Goal: Task Accomplishment & Management: Manage account settings

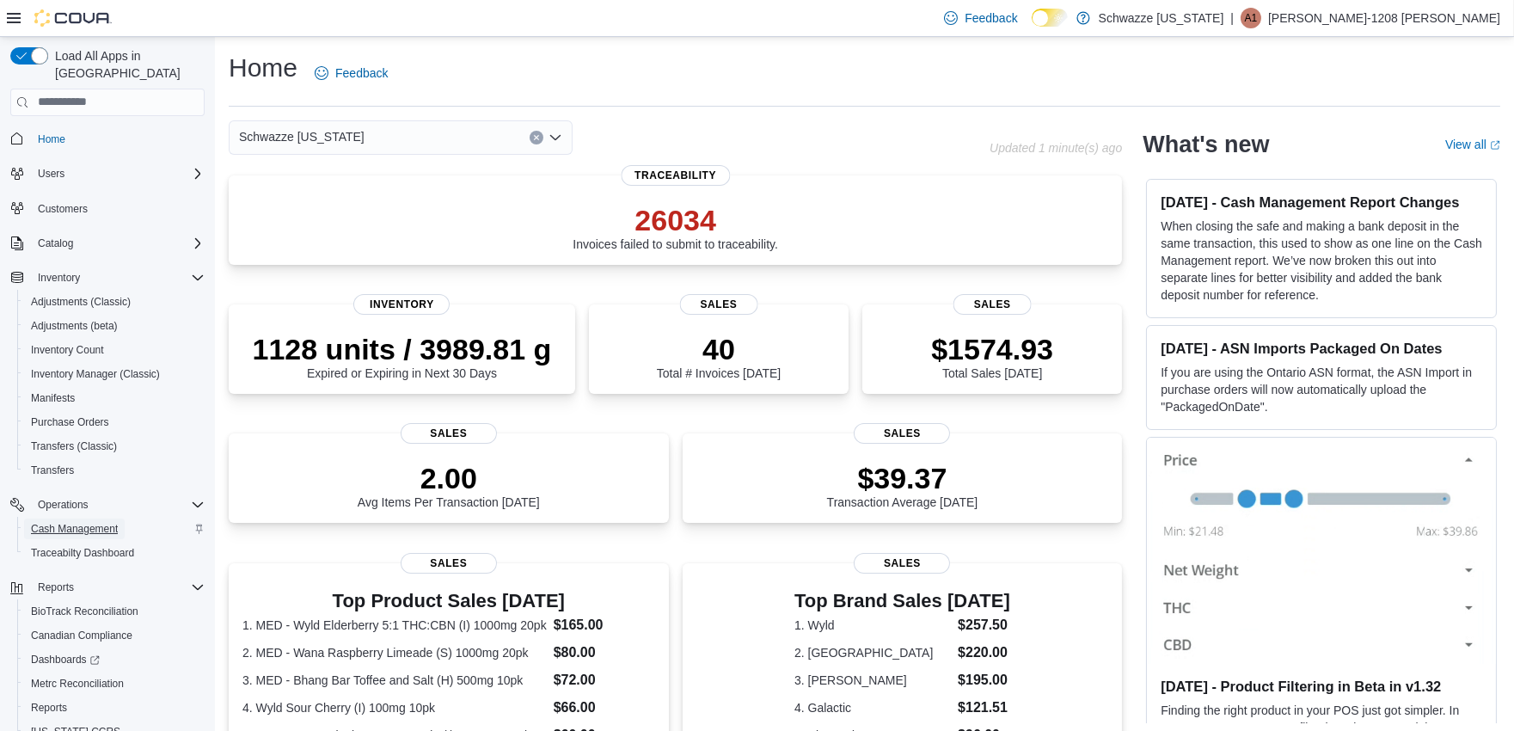
click at [76, 522] on span "Cash Management" at bounding box center [74, 529] width 87 height 14
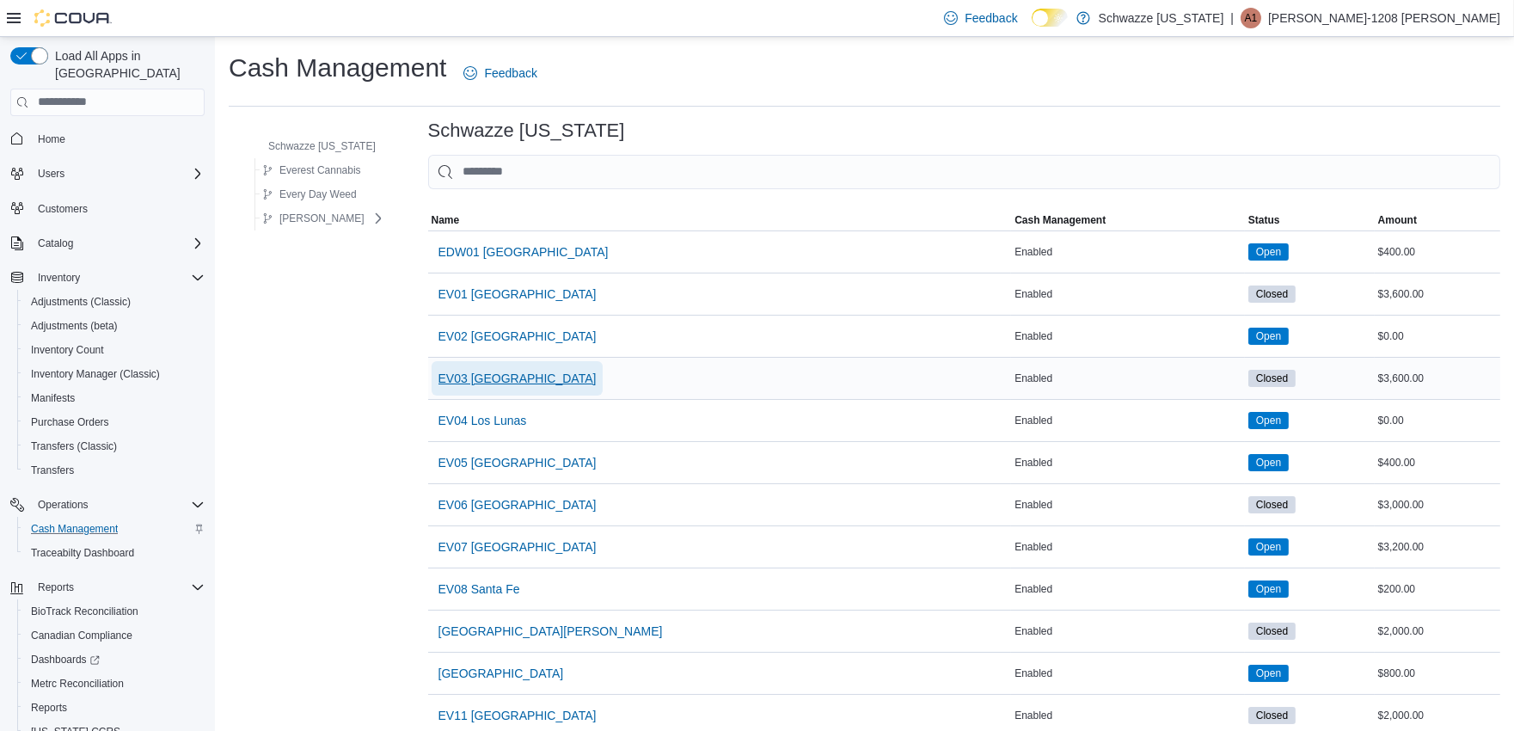
click at [508, 374] on span "EV03 [GEOGRAPHIC_DATA]" at bounding box center [518, 378] width 158 height 17
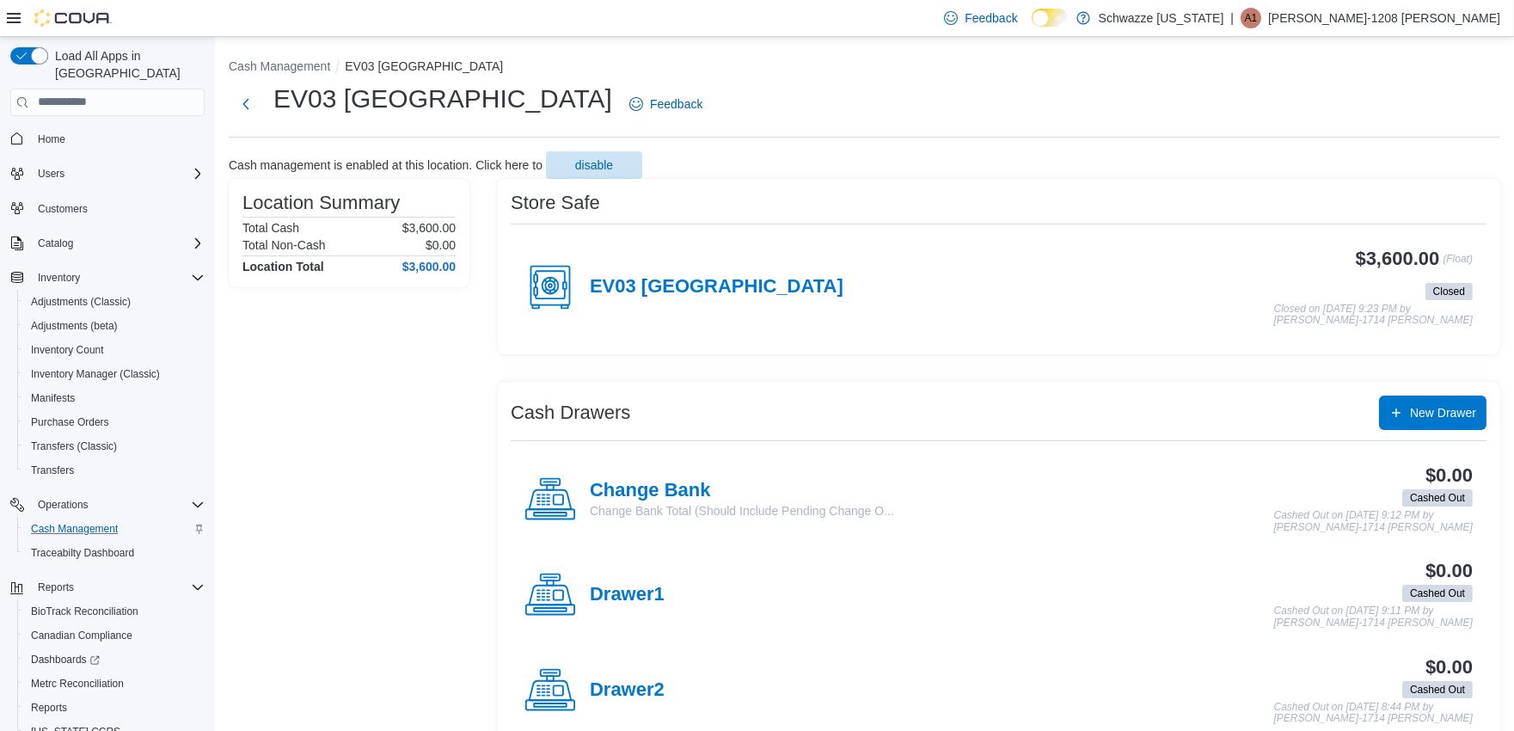
click at [662, 290] on h4 "EV03 [GEOGRAPHIC_DATA]" at bounding box center [717, 287] width 254 height 22
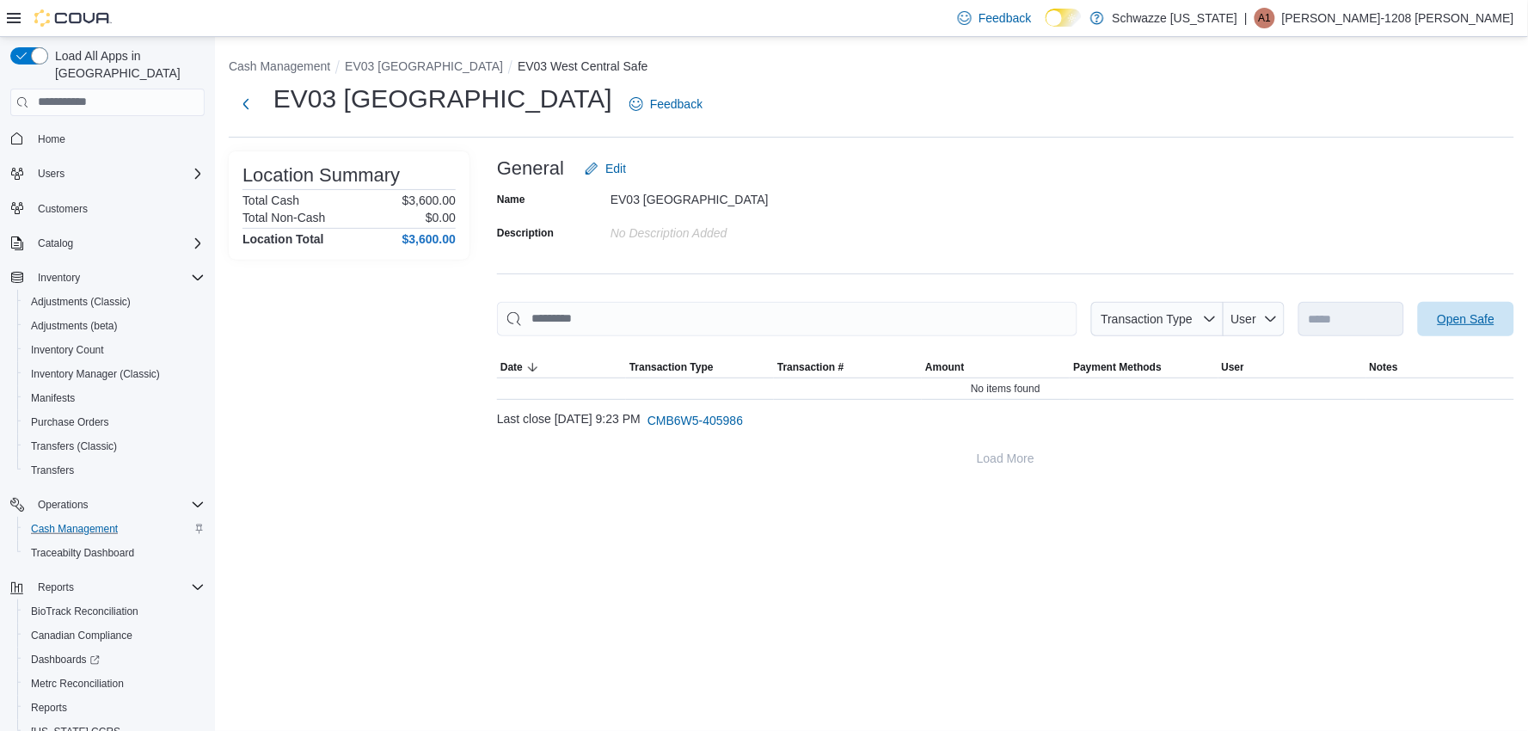
drag, startPoint x: 1457, startPoint y: 325, endPoint x: 1198, endPoint y: 332, distance: 259.8
click at [1455, 325] on span "Open Safe" at bounding box center [1467, 318] width 58 height 17
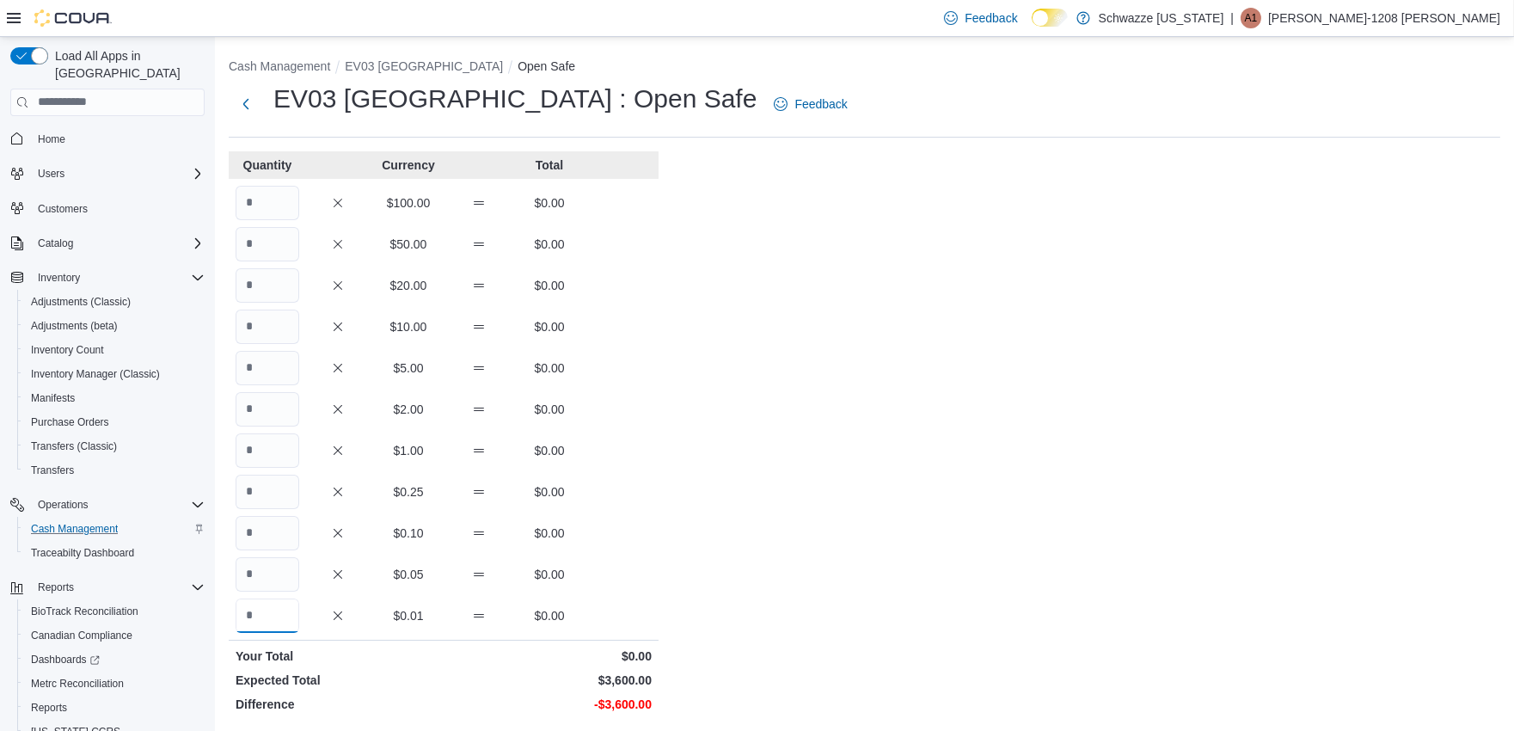
click at [280, 598] on input "Quantity" at bounding box center [268, 615] width 64 height 34
type input "*"
click at [294, 203] on input "Quantity" at bounding box center [268, 203] width 64 height 34
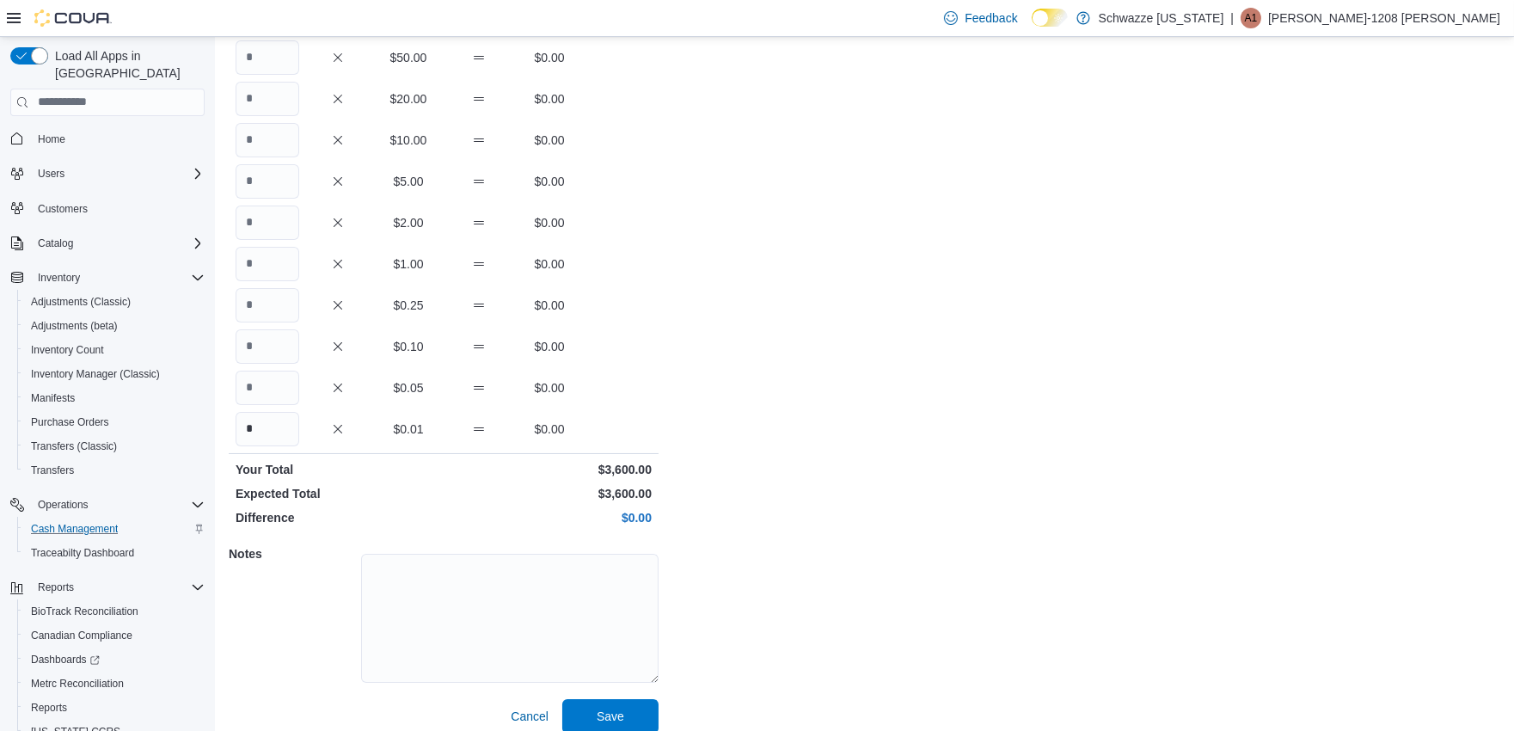
scroll to position [202, 0]
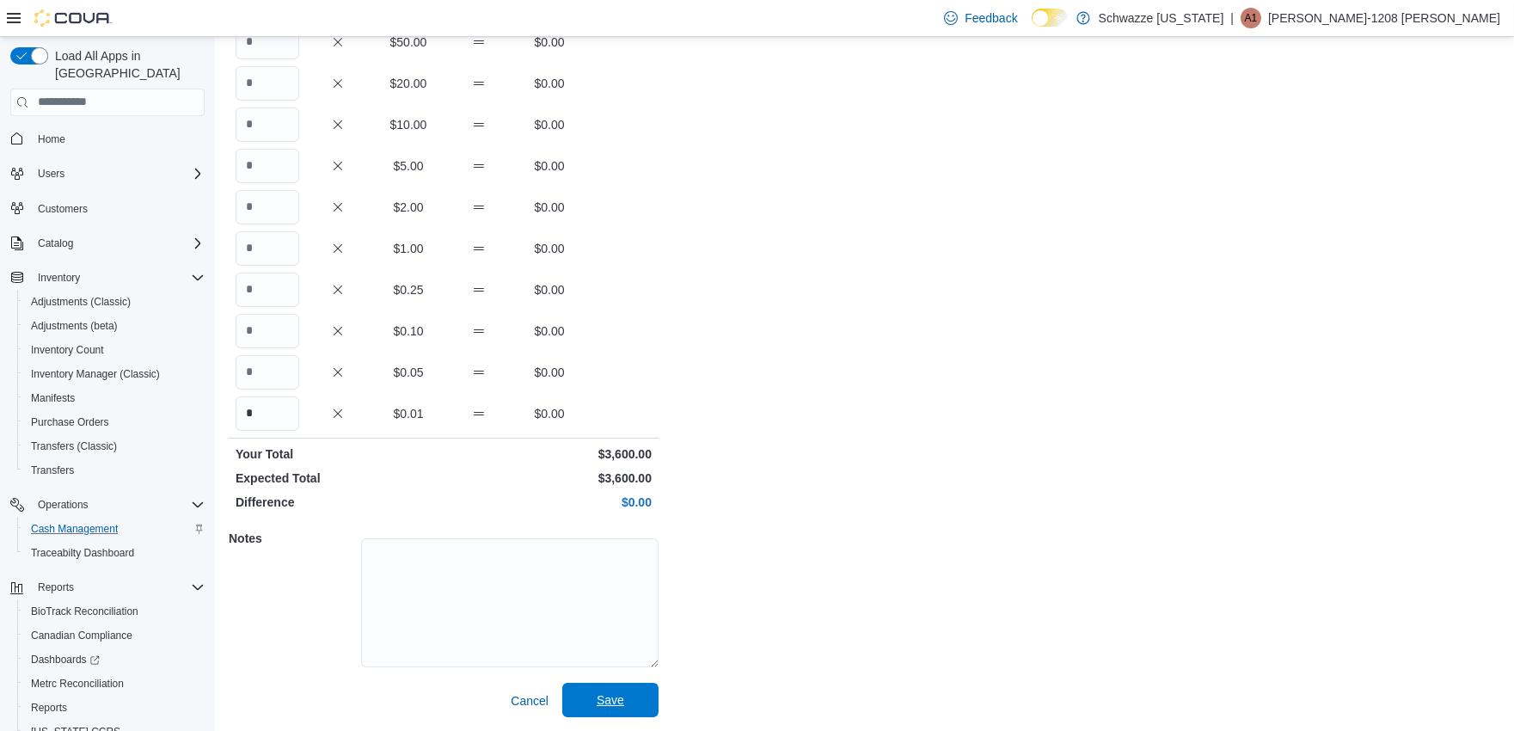
type input "**"
click at [622, 688] on span "Save" at bounding box center [611, 700] width 76 height 34
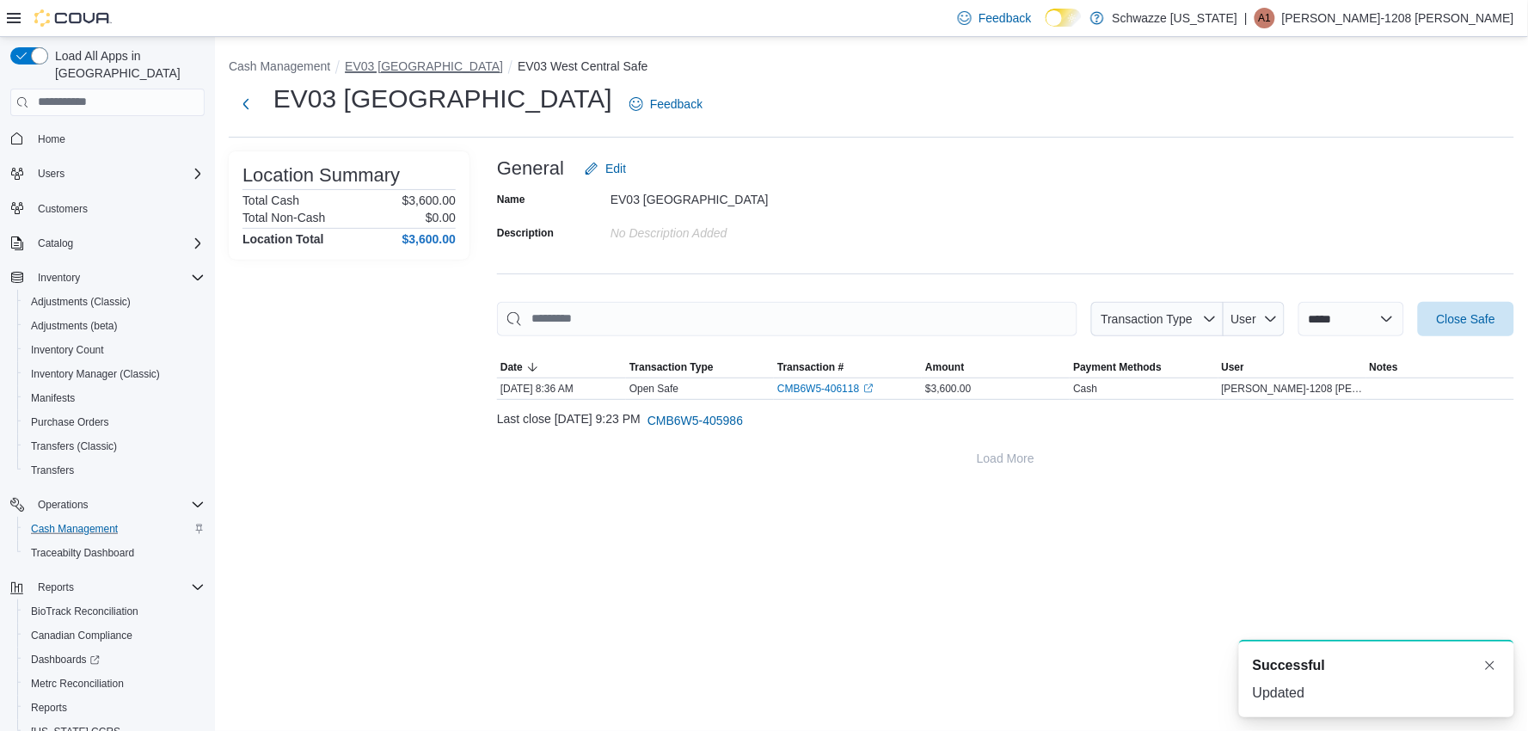
click at [423, 61] on button "EV03 [GEOGRAPHIC_DATA]" at bounding box center [424, 66] width 158 height 14
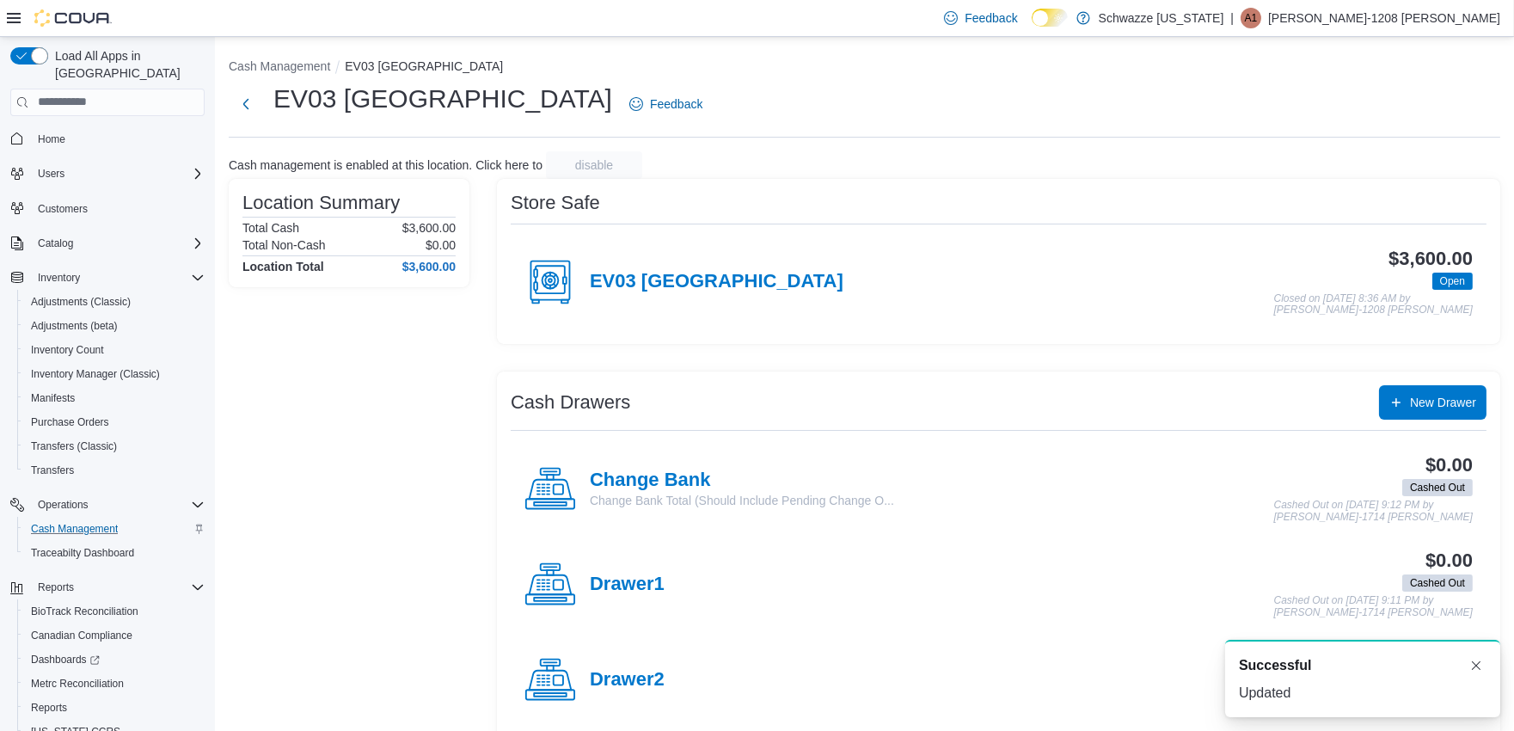
click at [654, 482] on h4 "Change Bank" at bounding box center [742, 480] width 304 height 22
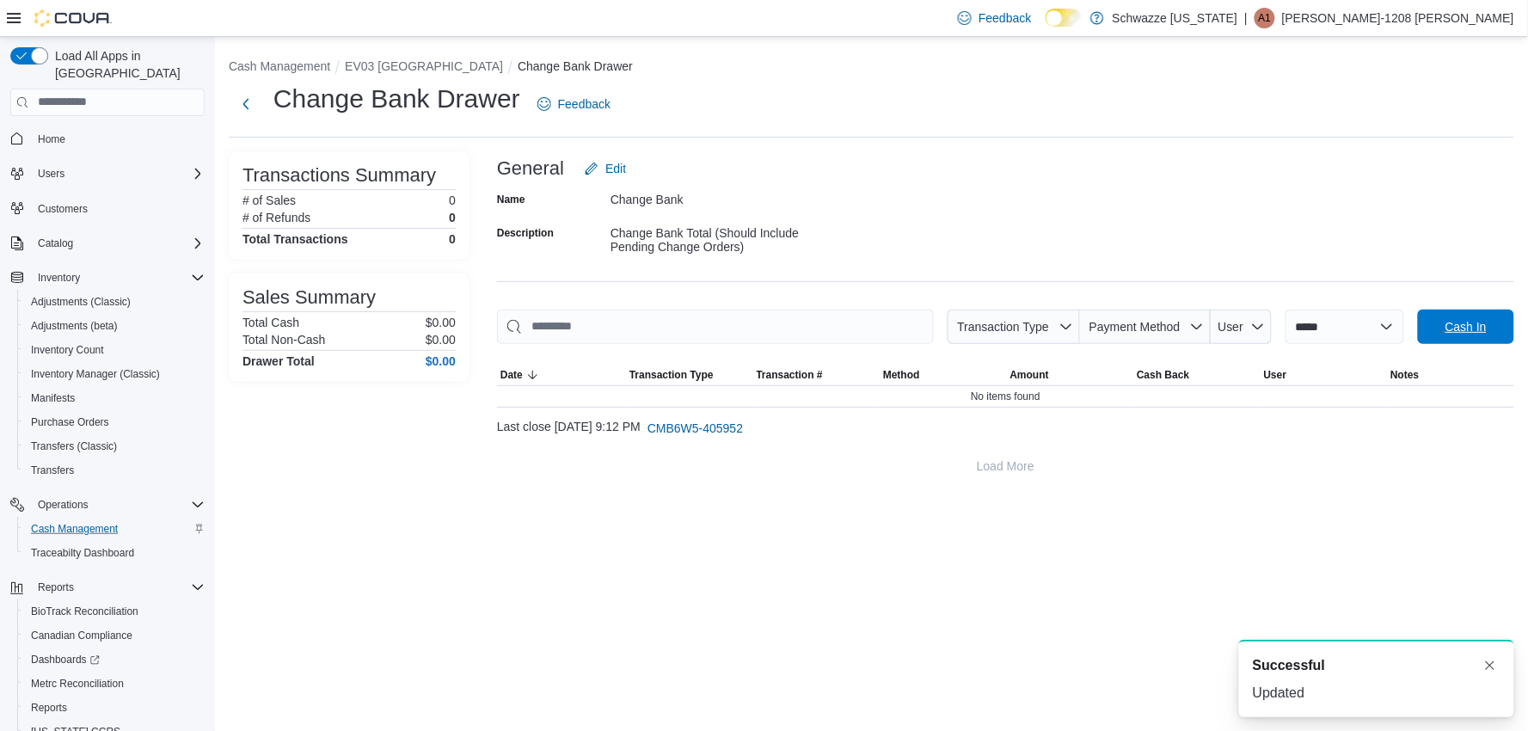
drag, startPoint x: 1471, startPoint y: 329, endPoint x: 1128, endPoint y: 344, distance: 343.4
click at [1463, 330] on span "Cash In" at bounding box center [1465, 326] width 41 height 17
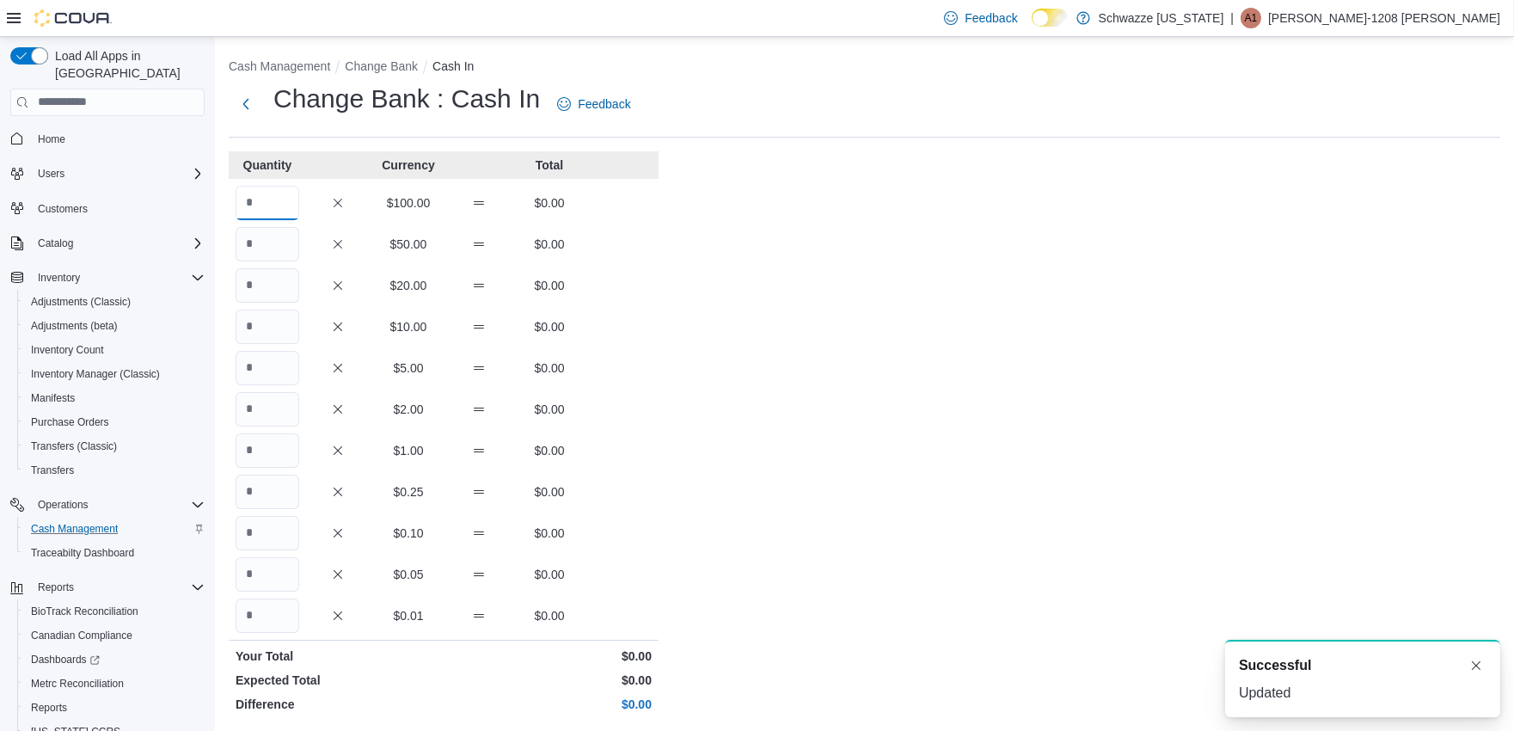
click at [273, 196] on input "Quantity" at bounding box center [268, 203] width 64 height 34
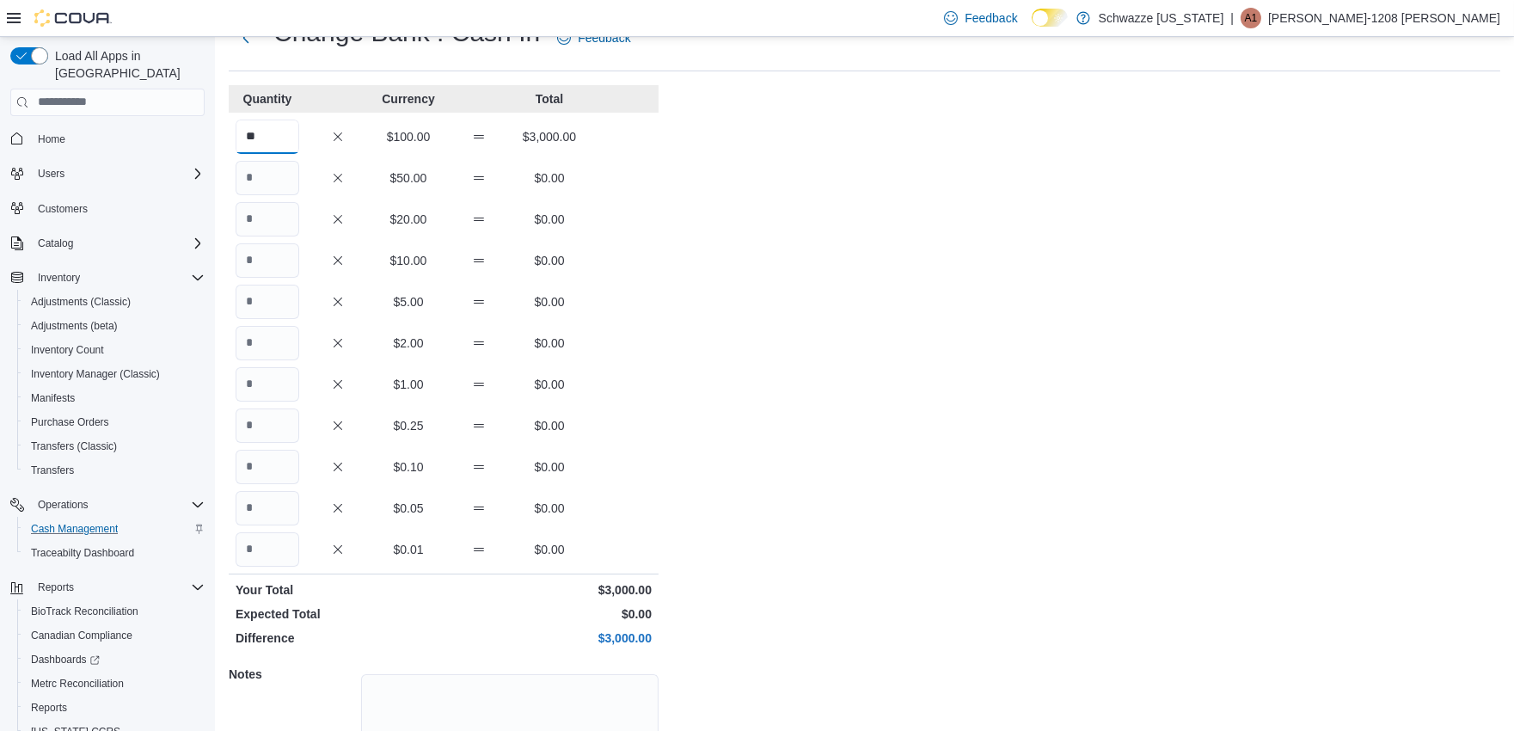
scroll to position [202, 0]
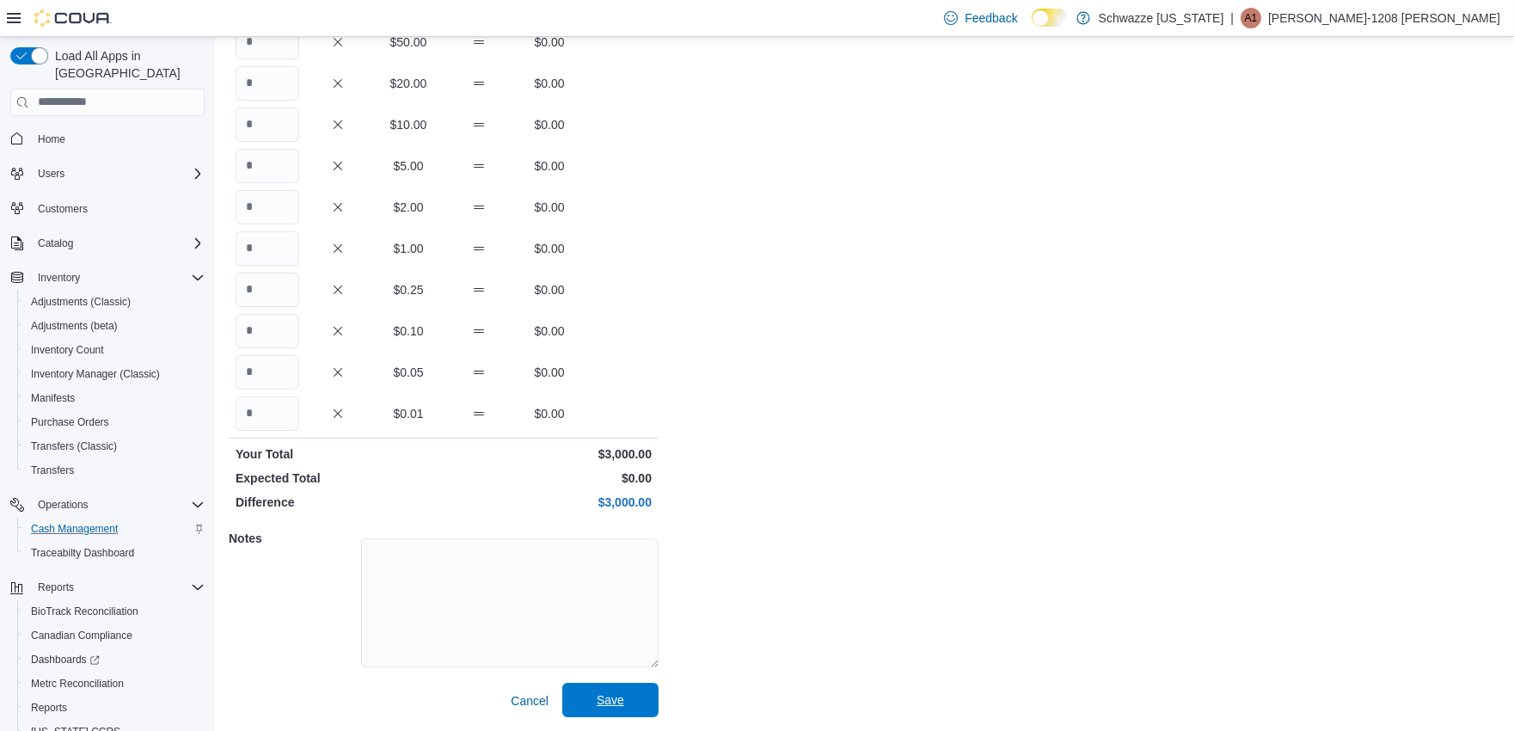
type input "**"
click at [600, 684] on div "Cancel Save" at bounding box center [444, 701] width 430 height 34
click at [620, 705] on span "Save" at bounding box center [611, 699] width 28 height 17
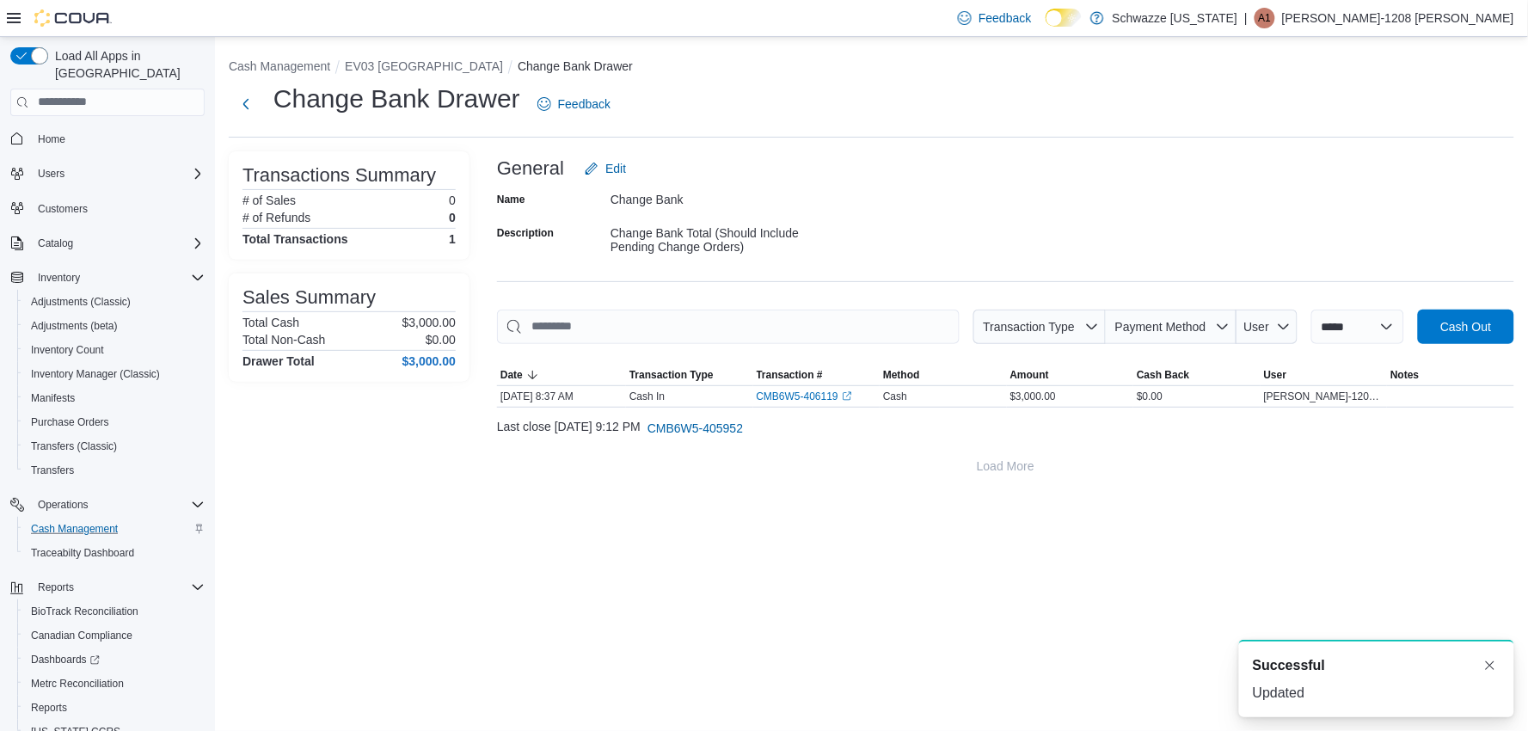
click at [404, 54] on div "**********" at bounding box center [871, 267] width 1313 height 460
click at [413, 70] on button "EV03 [GEOGRAPHIC_DATA]" at bounding box center [424, 66] width 158 height 14
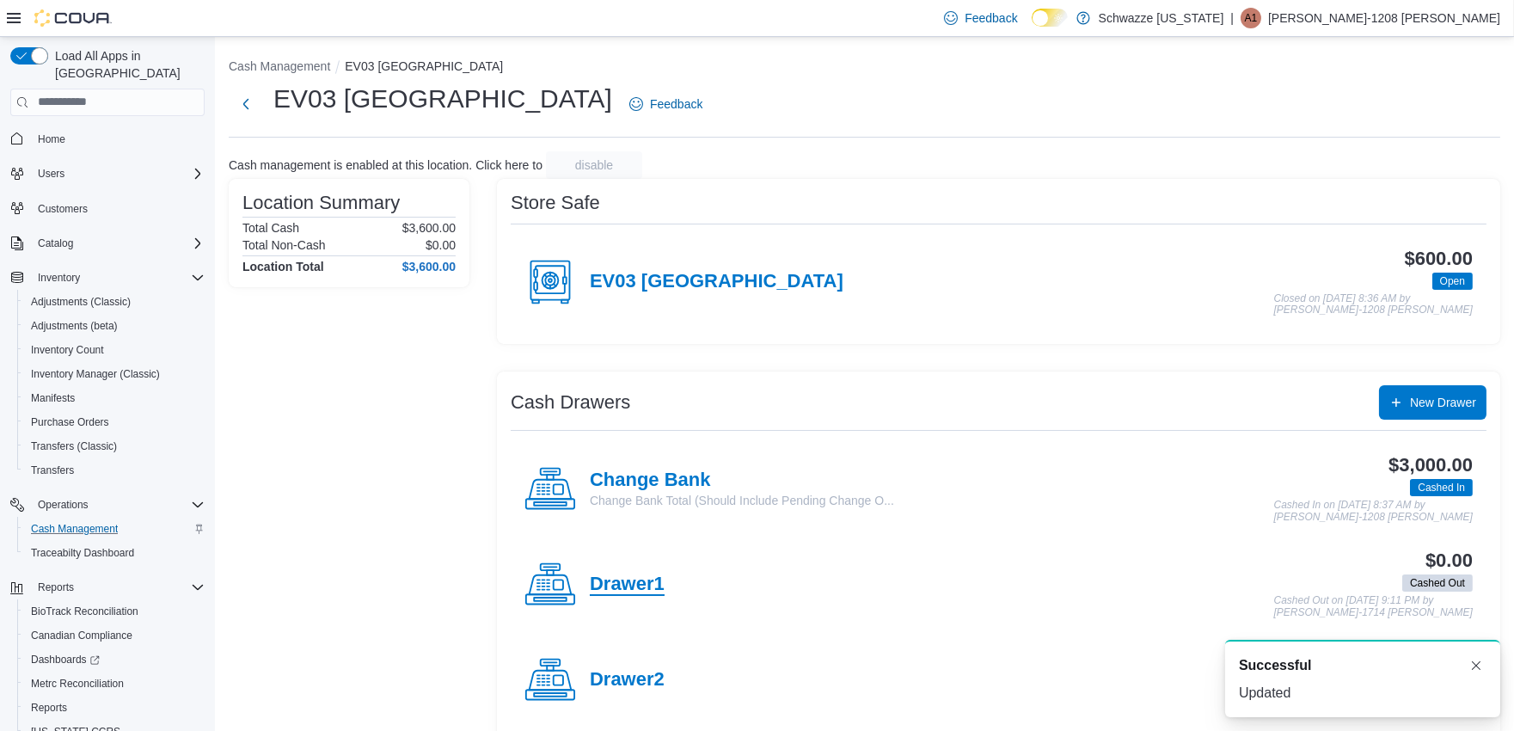
click at [615, 582] on h4 "Drawer1" at bounding box center [627, 585] width 75 height 22
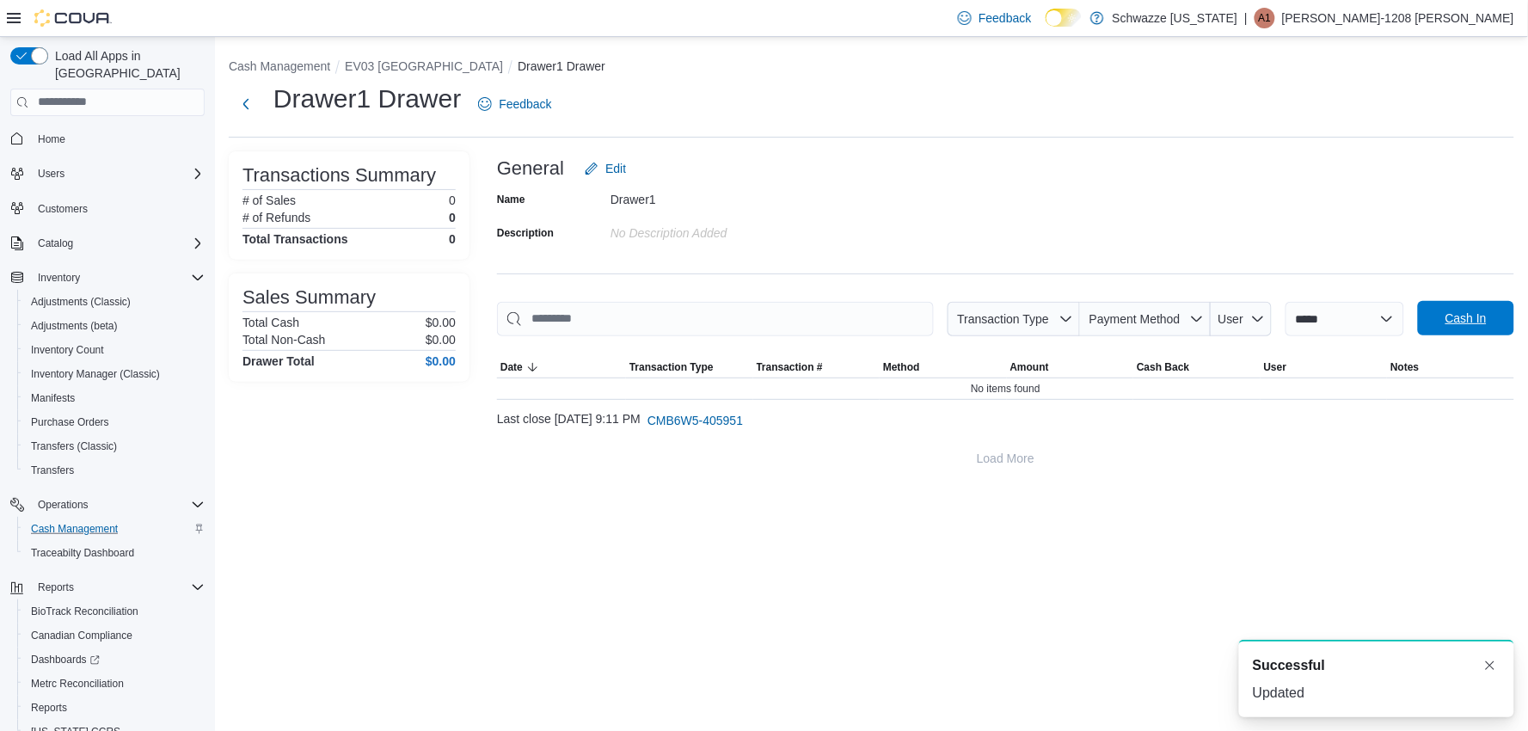
click at [1445, 316] on span "Cash In" at bounding box center [1465, 318] width 41 height 17
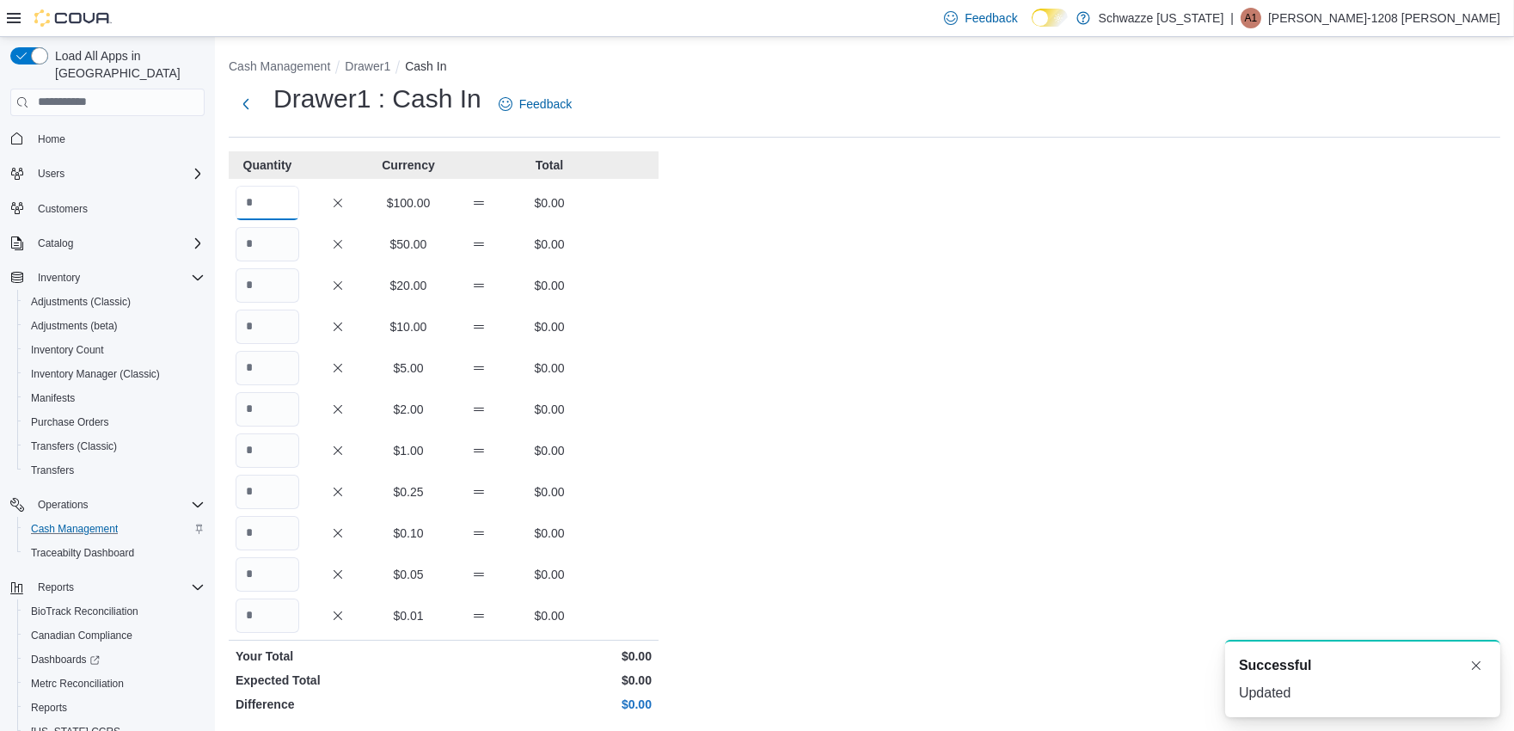
click at [272, 199] on input "Quantity" at bounding box center [268, 203] width 64 height 34
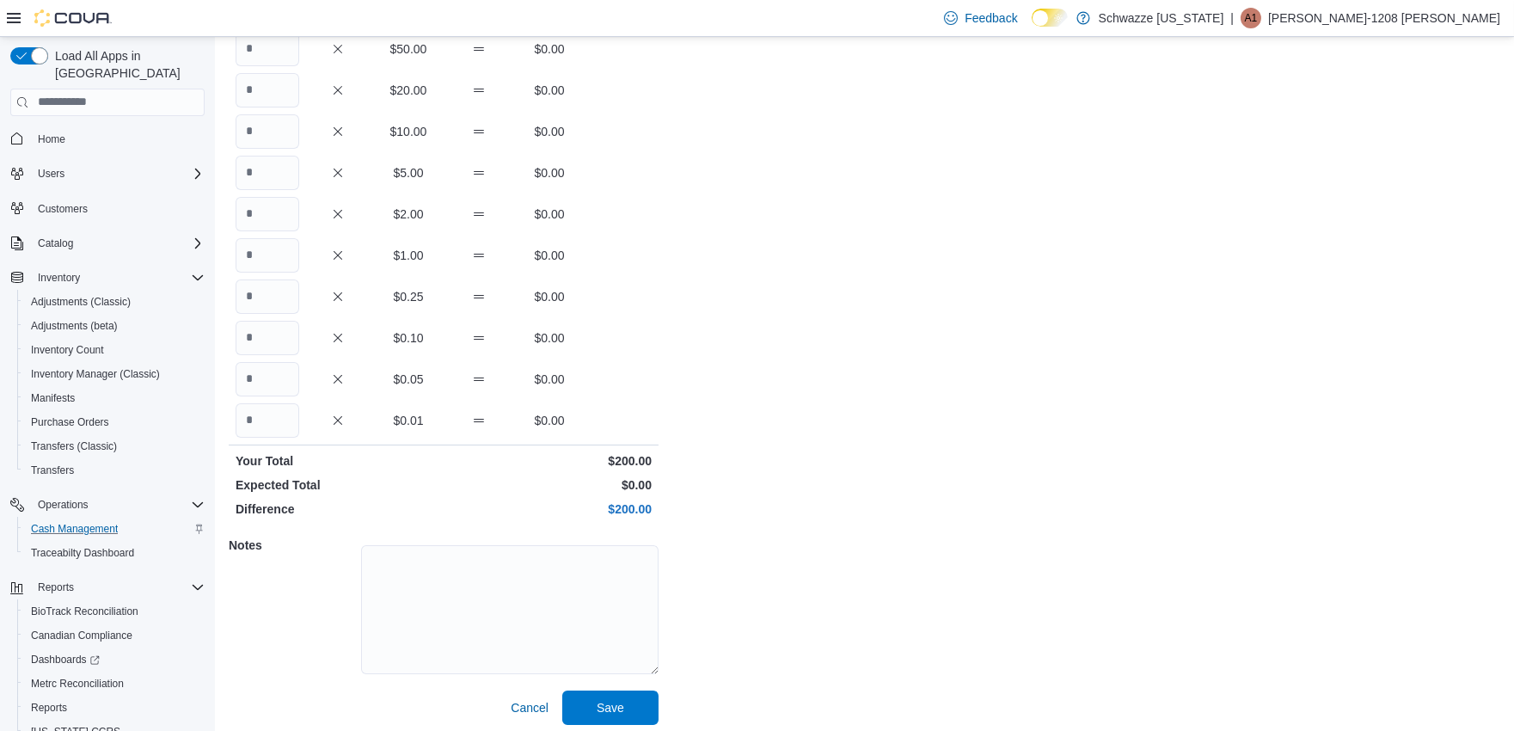
scroll to position [202, 0]
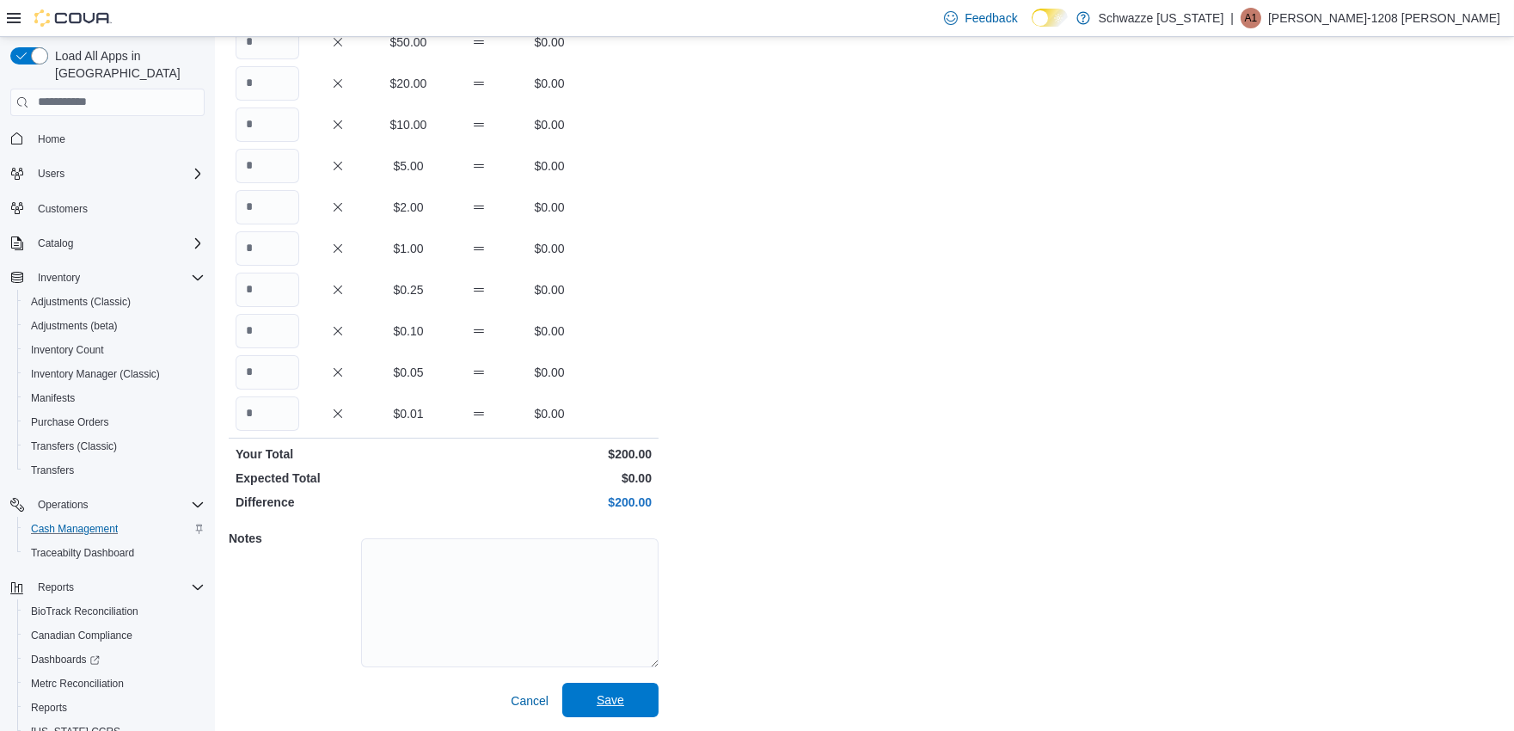
type input "*"
click at [598, 693] on span "Save" at bounding box center [611, 699] width 28 height 17
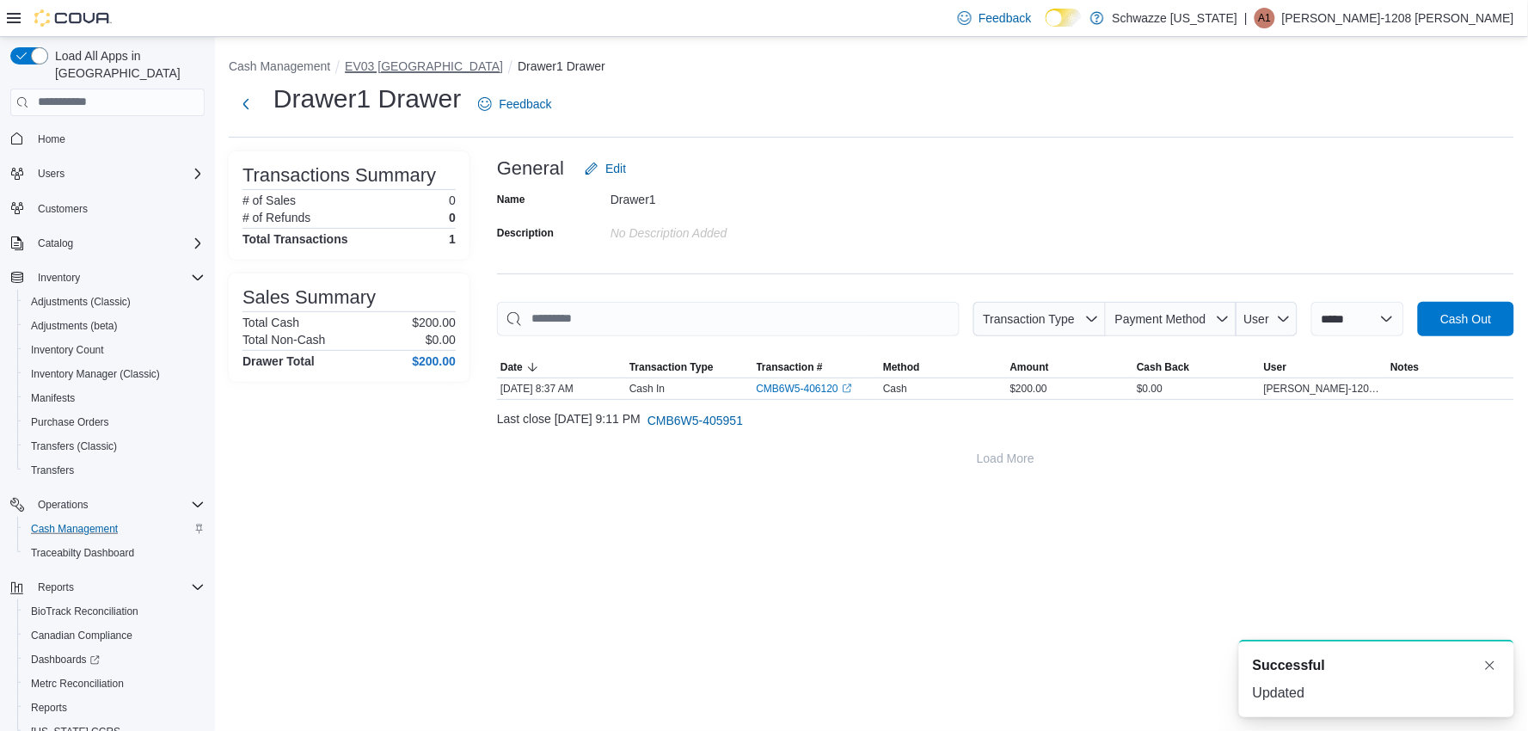
click at [406, 67] on button "EV03 [GEOGRAPHIC_DATA]" at bounding box center [424, 66] width 158 height 14
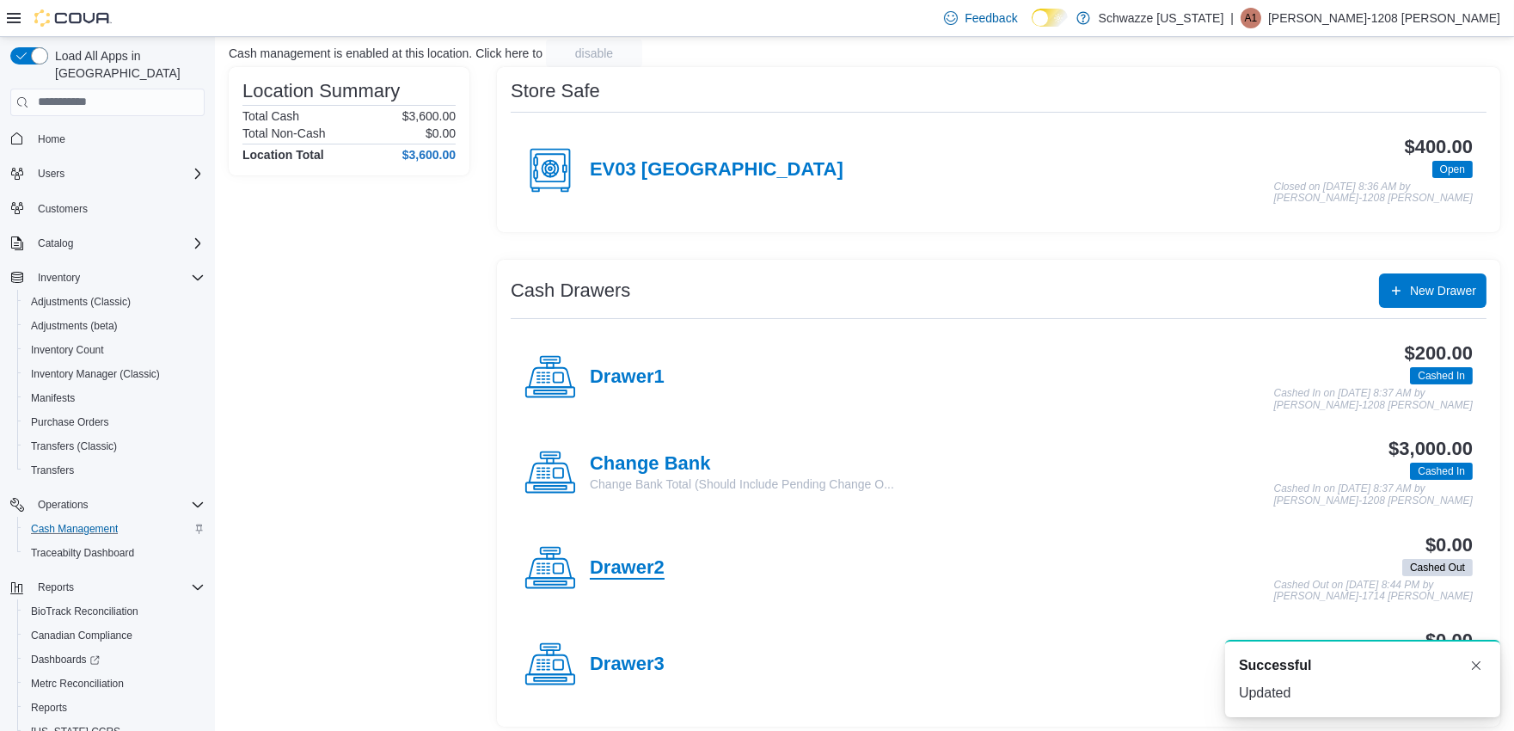
scroll to position [121, 0]
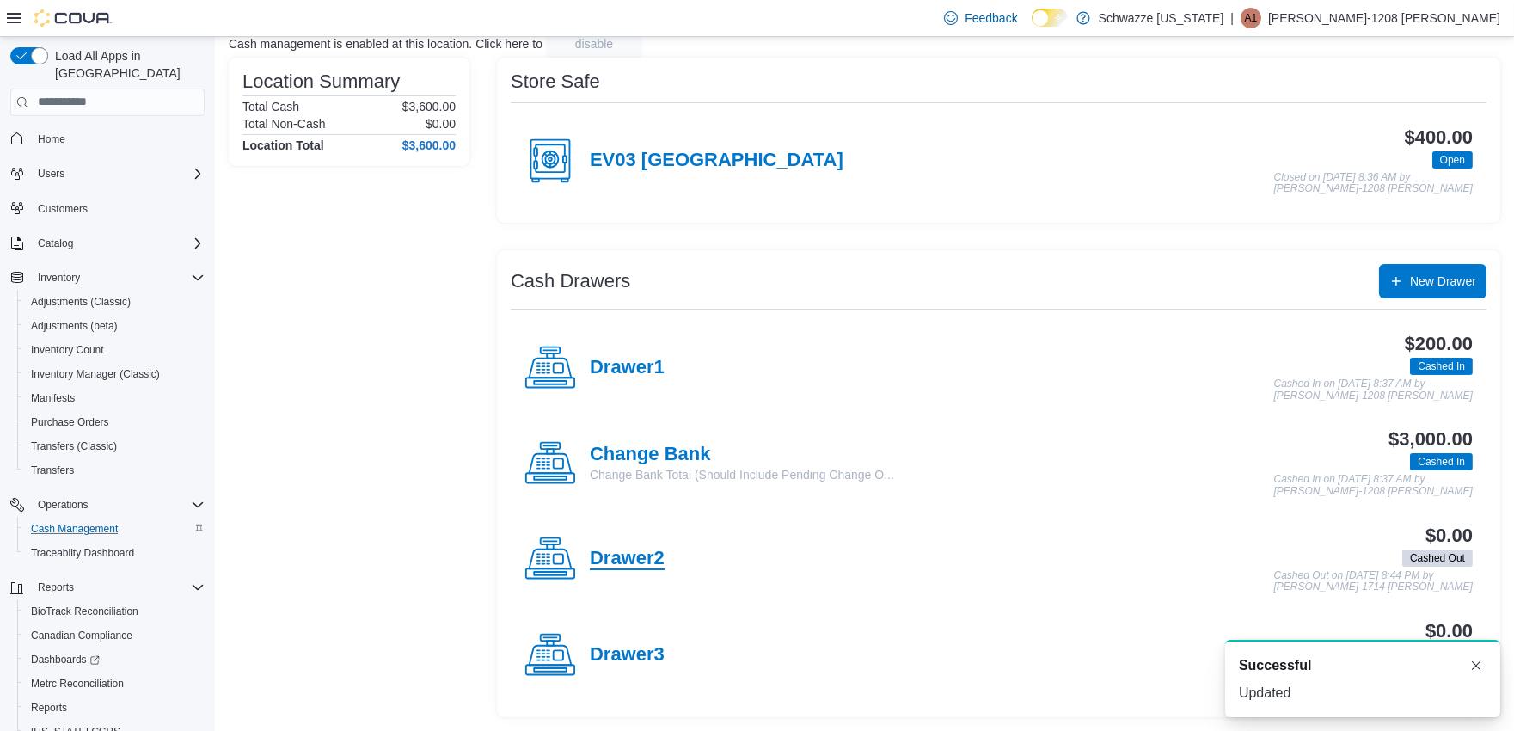
click at [647, 552] on h4 "Drawer2" at bounding box center [627, 559] width 75 height 22
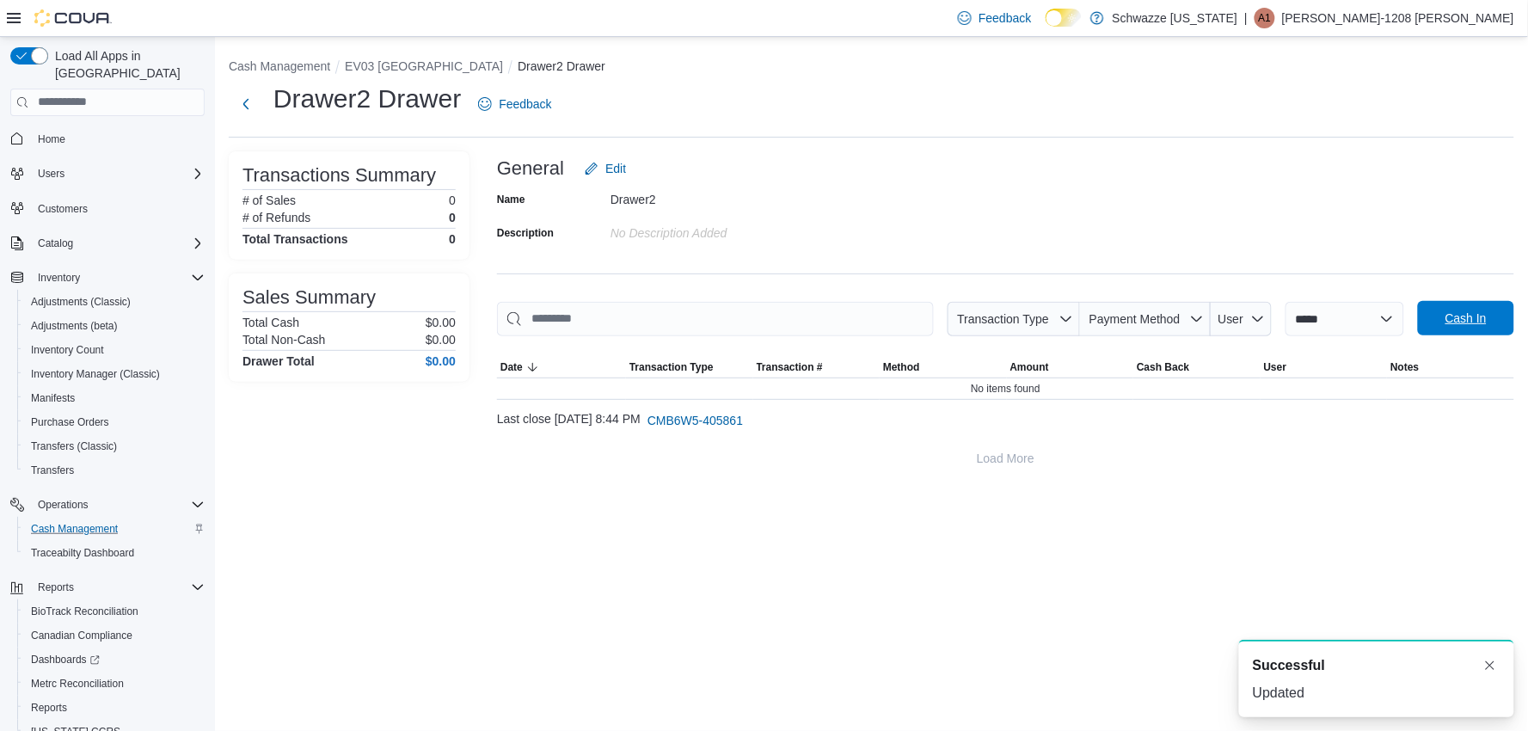
click at [1484, 313] on span "Cash In" at bounding box center [1465, 318] width 41 height 17
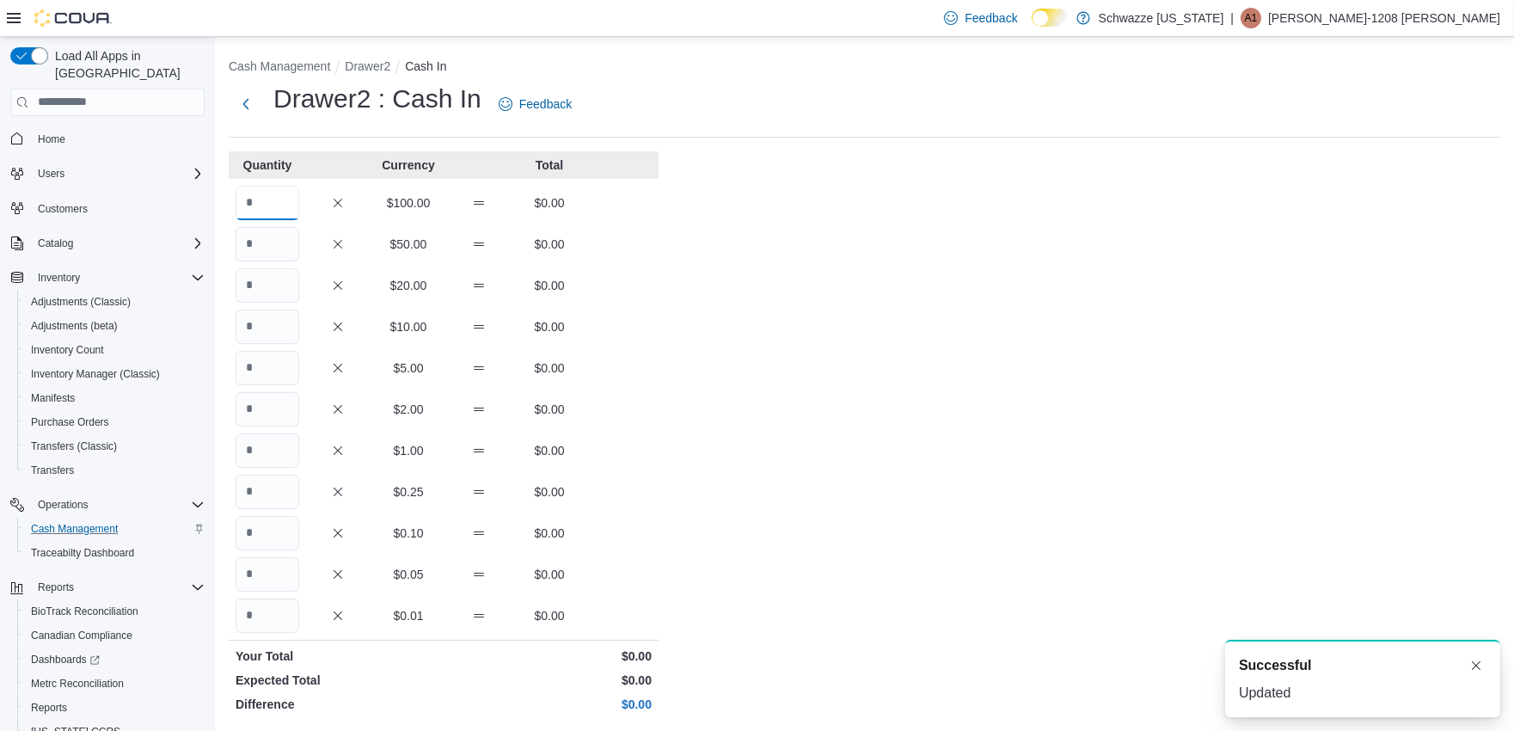
click at [278, 186] on input "Quantity" at bounding box center [268, 203] width 64 height 34
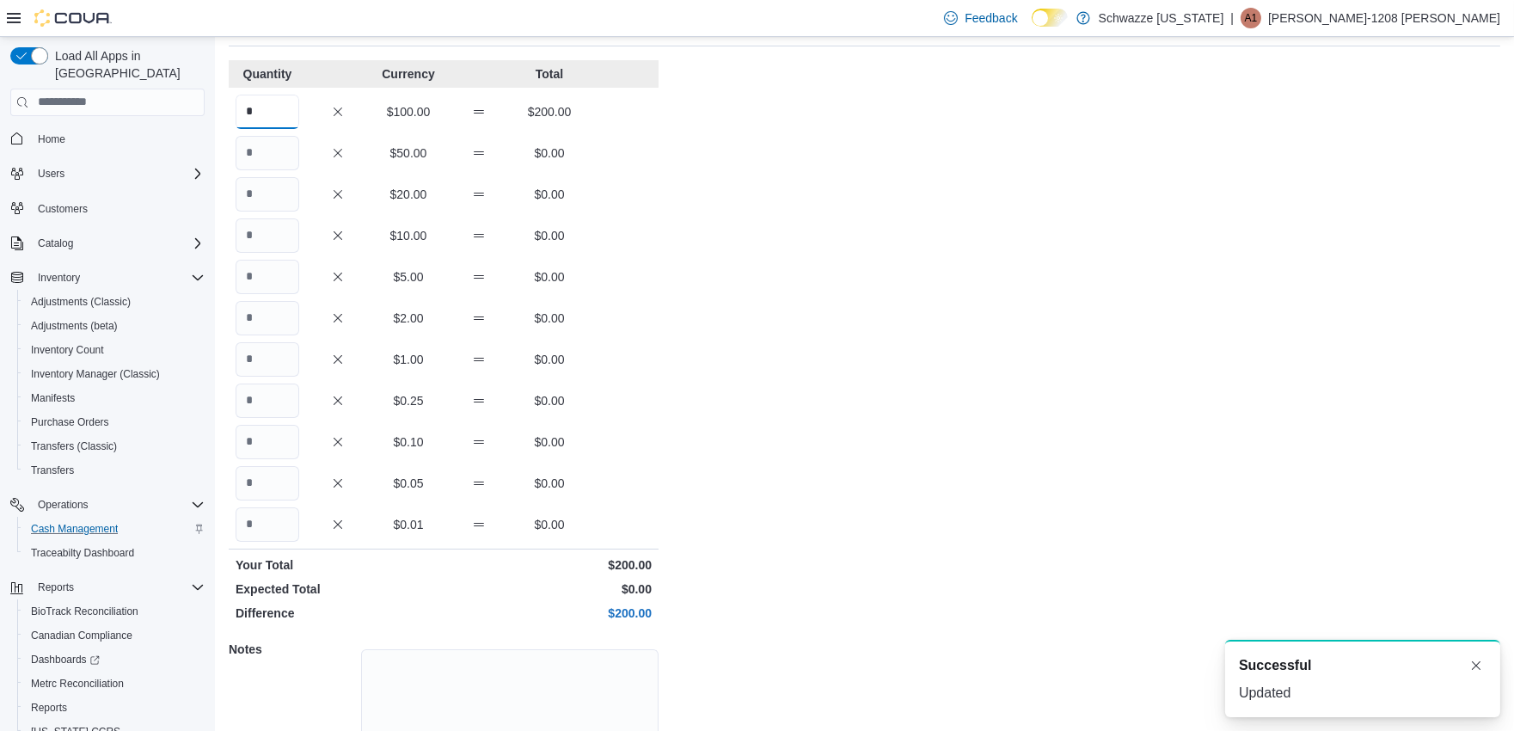
scroll to position [202, 0]
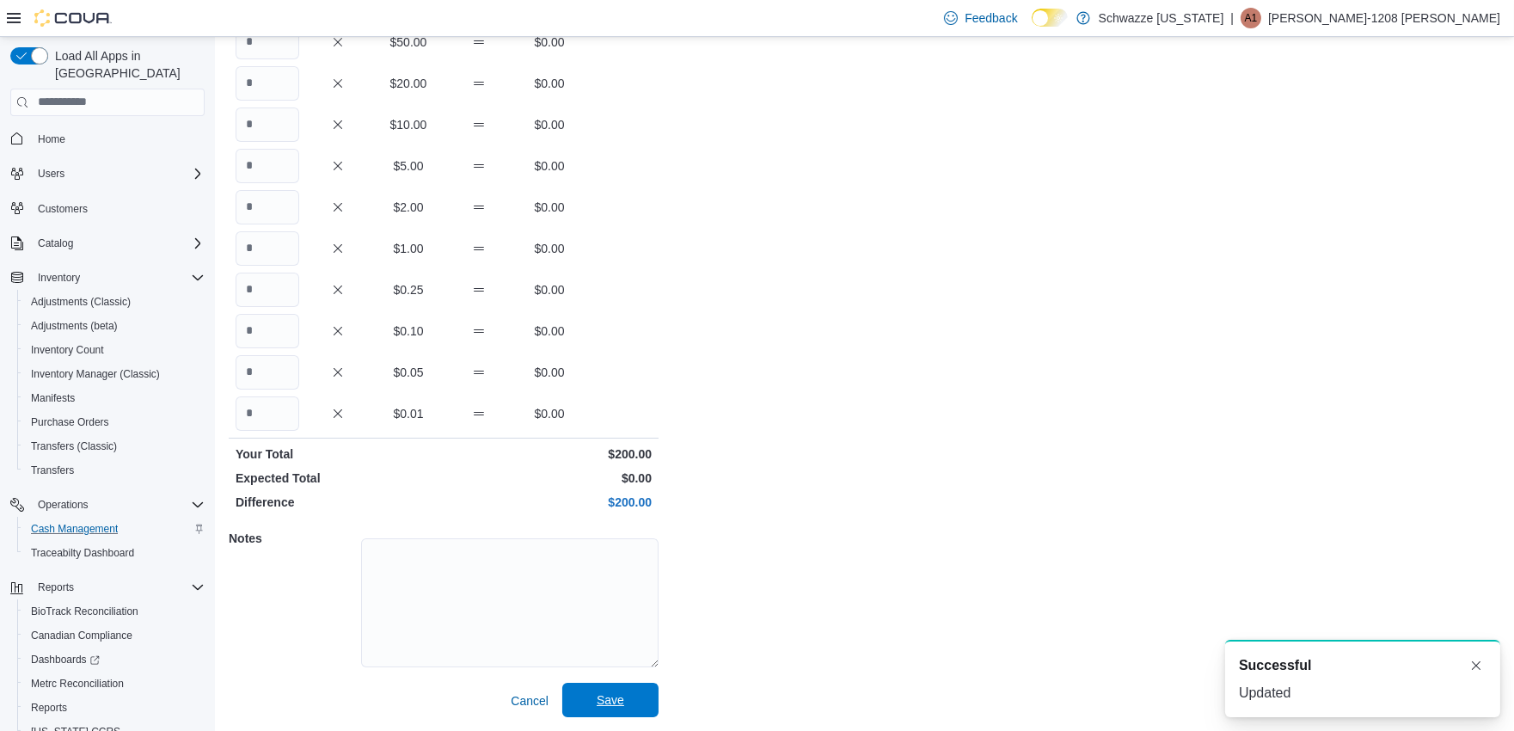
type input "*"
click at [606, 702] on span "Save" at bounding box center [611, 699] width 28 height 17
